Goal: Find specific page/section: Find specific page/section

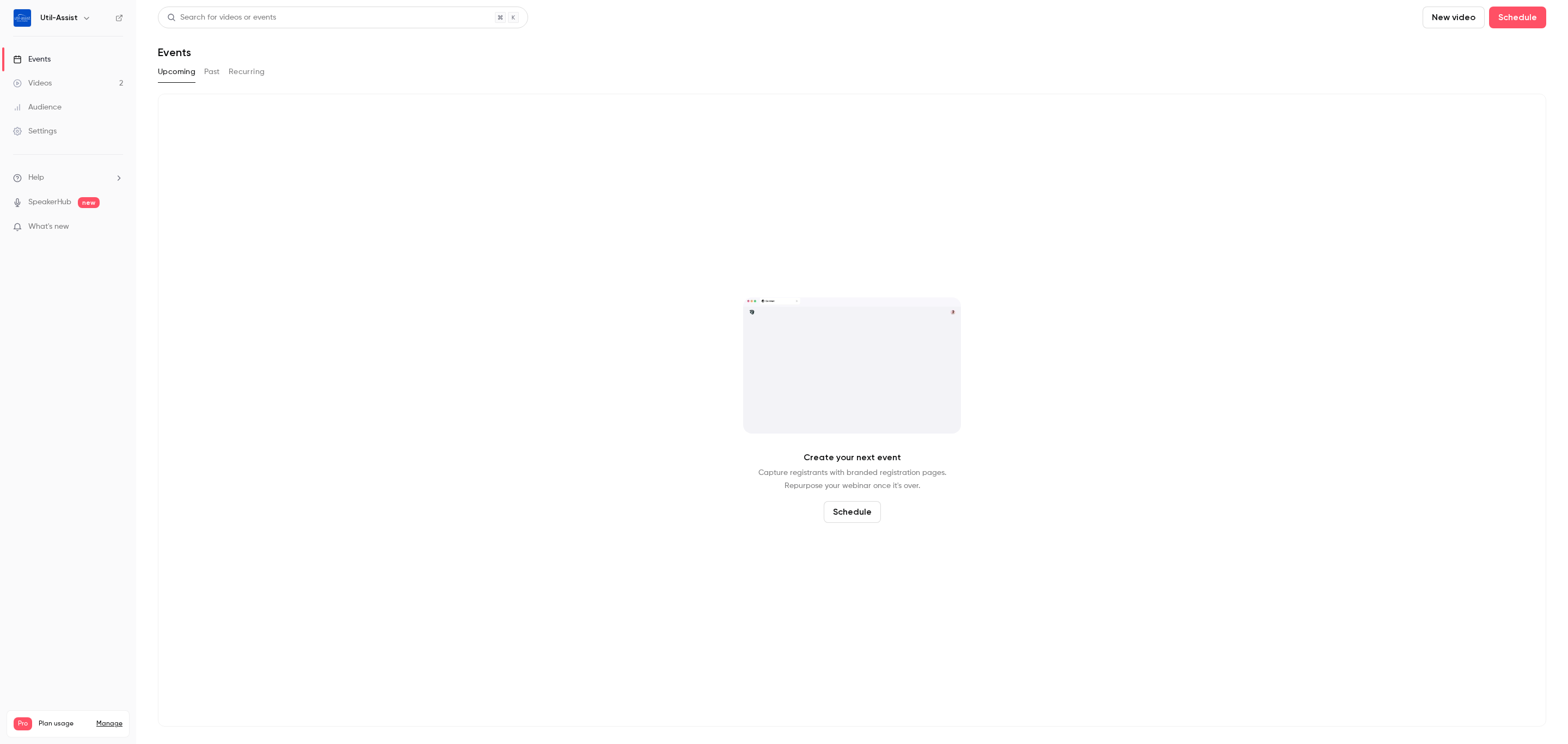
click at [208, 72] on button "Past" at bounding box center [212, 72] width 16 height 18
click at [838, 80] on div "Upcoming Past Recurring" at bounding box center [852, 72] width 1388 height 18
